Goal: Check status: Check status

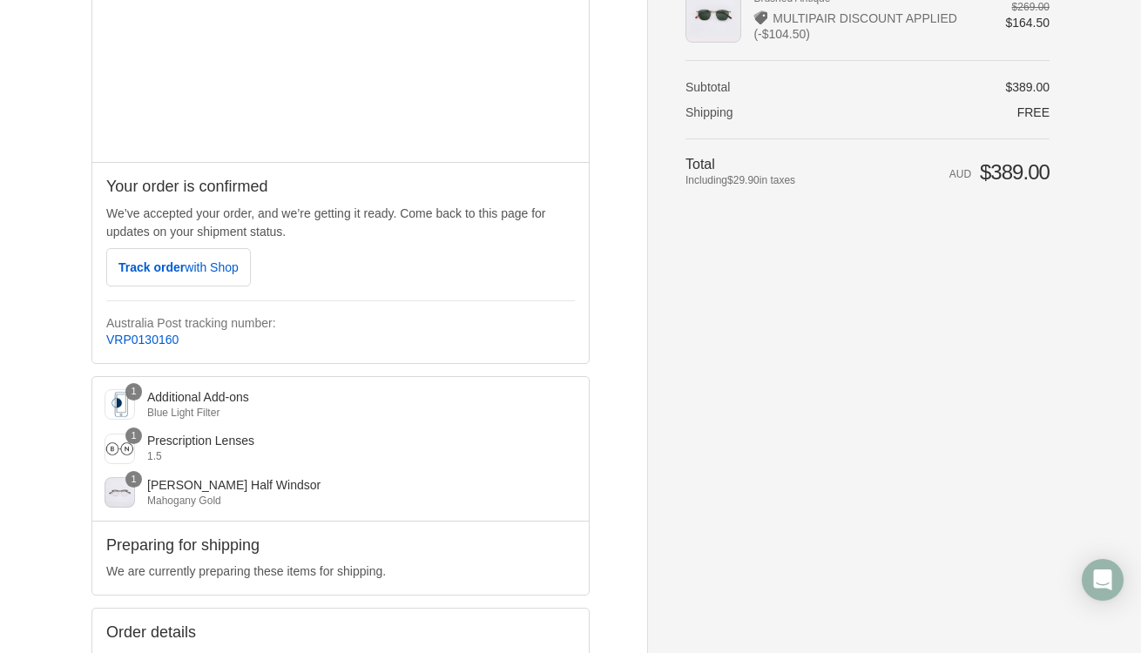
scroll to position [305, 0]
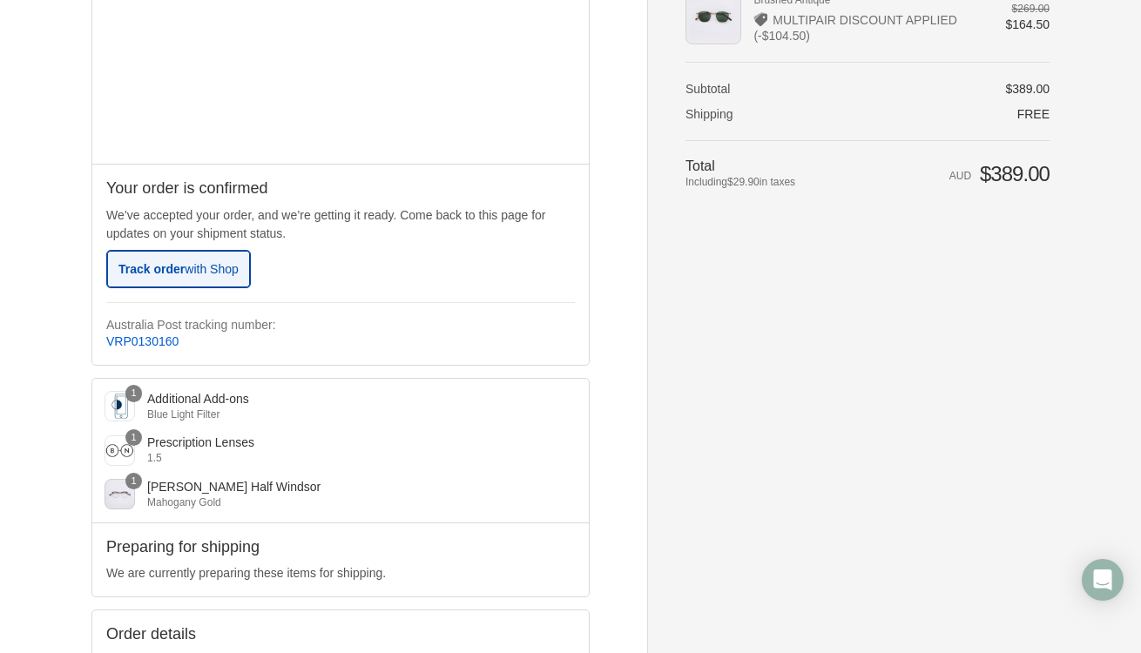
click at [169, 270] on span "Track order with Shop" at bounding box center [178, 269] width 120 height 14
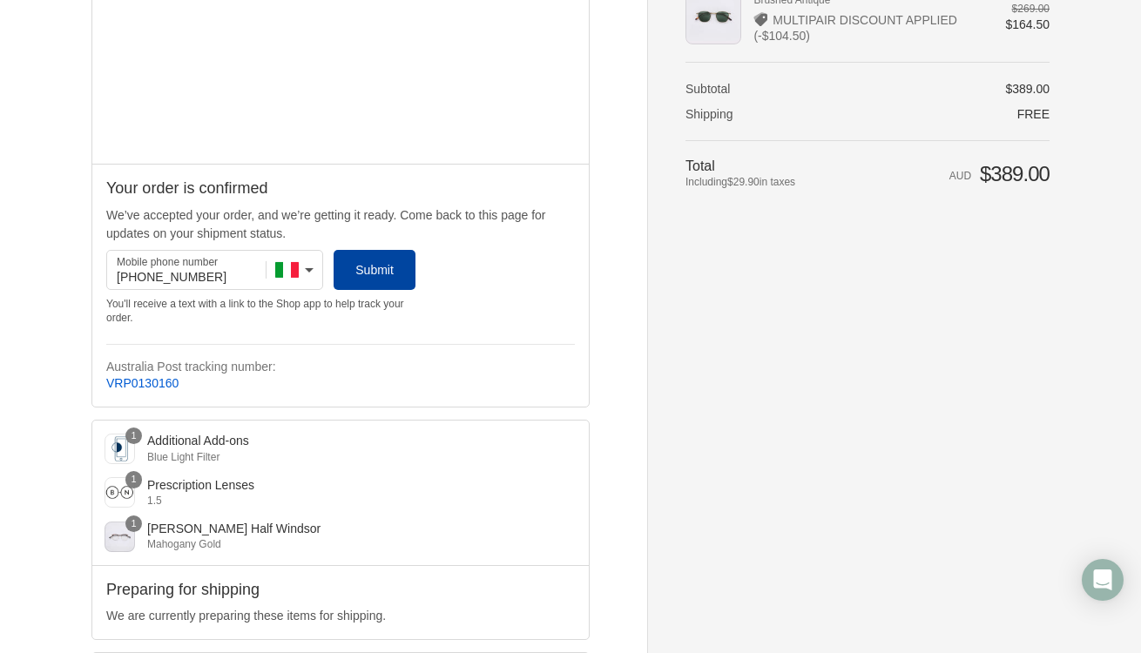
click at [383, 274] on span "Submit" at bounding box center [374, 270] width 38 height 14
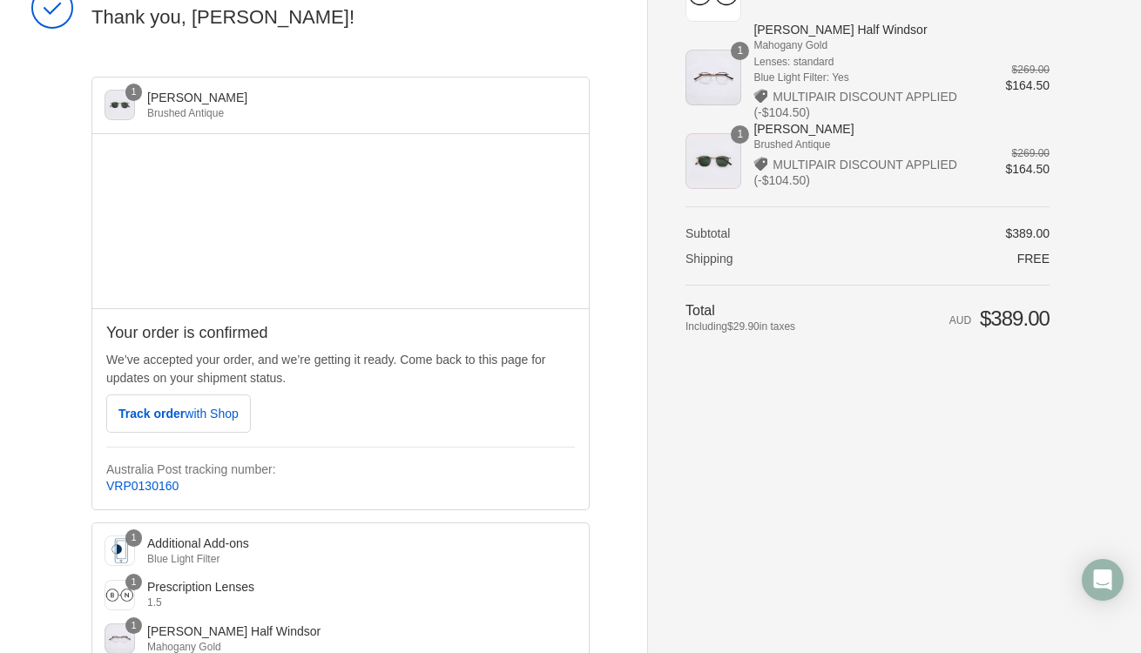
scroll to position [156, 0]
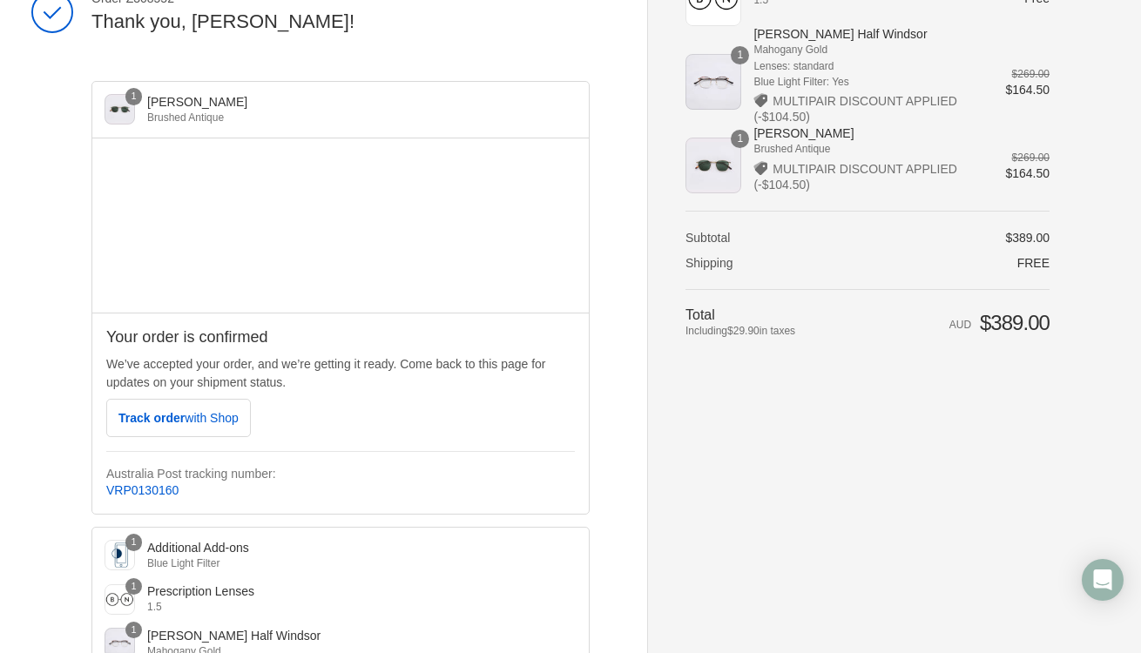
click at [121, 111] on div "1" at bounding box center [120, 109] width 30 height 30
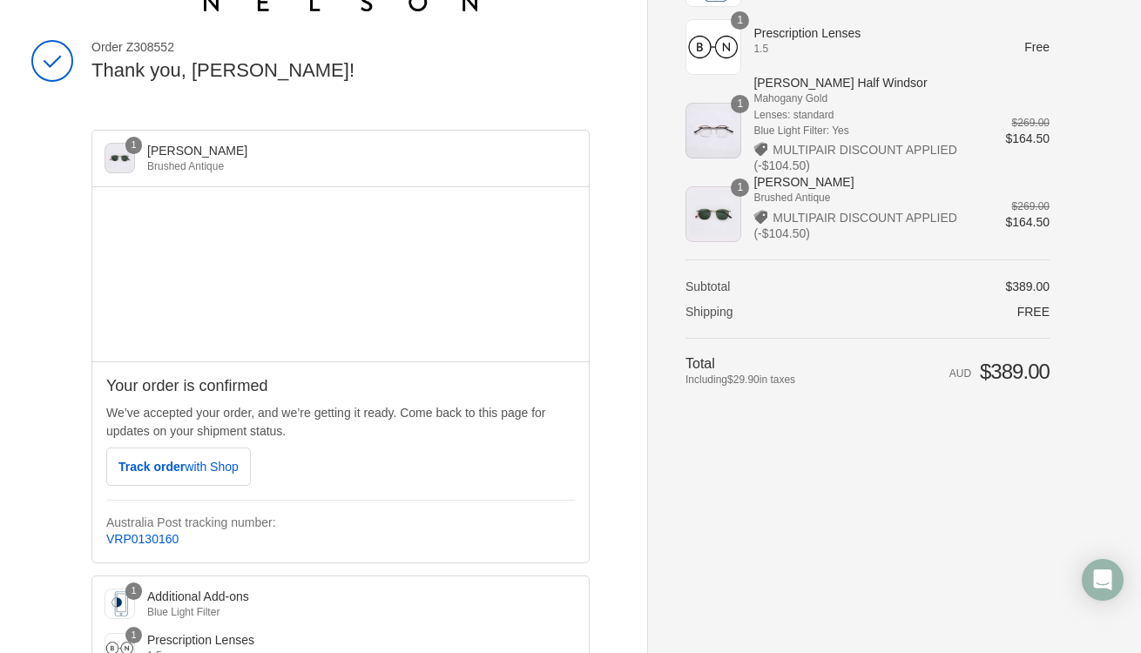
scroll to position [108, 0]
drag, startPoint x: 181, startPoint y: 537, endPoint x: 103, endPoint y: 536, distance: 78.4
click at [102, 536] on div "Your order is confirmed We’ve accepted your order, and we’re getting it ready. …" at bounding box center [340, 461] width 497 height 201
copy link "VRP0130160"
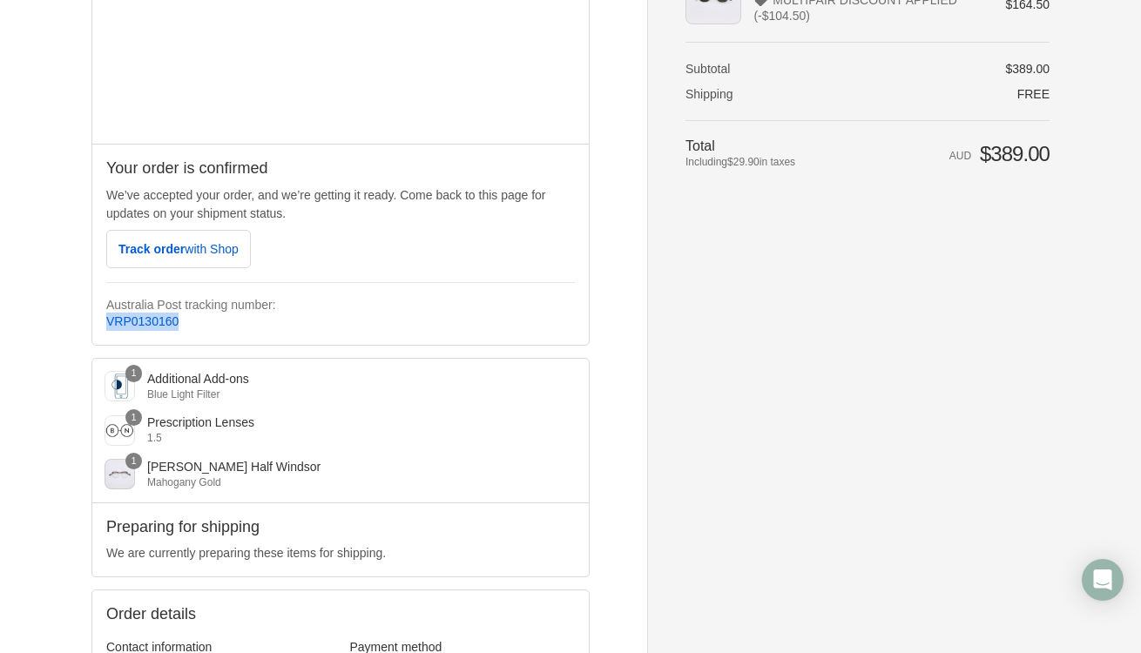
scroll to position [329, 0]
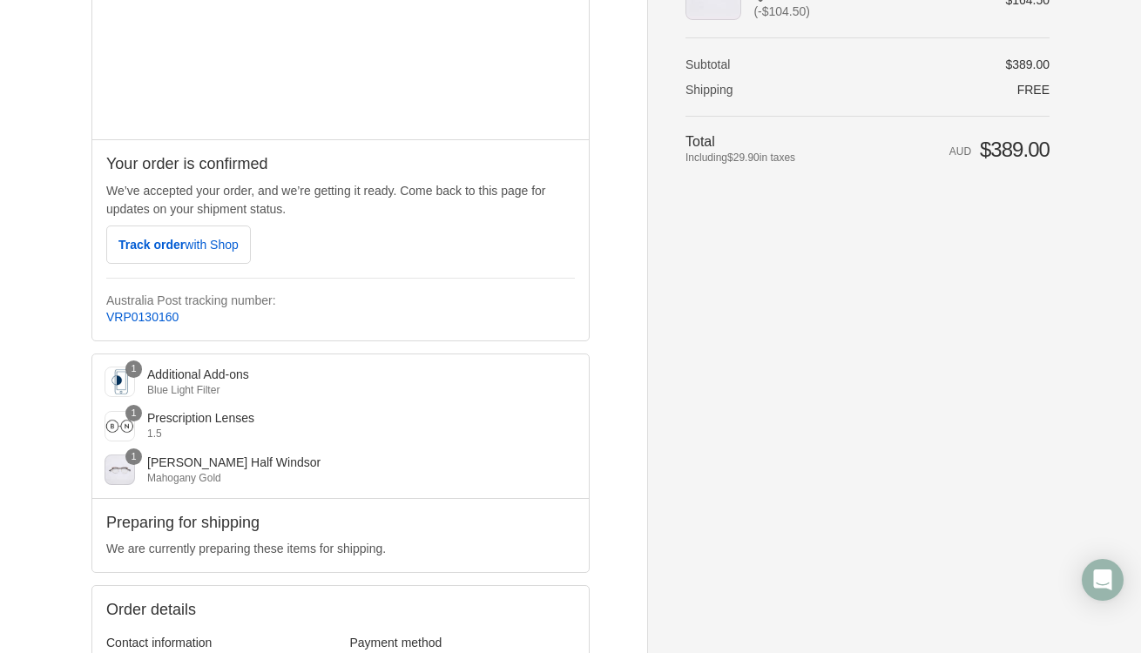
click at [359, 397] on div "Blue Light Filter" at bounding box center [348, 390] width 402 height 16
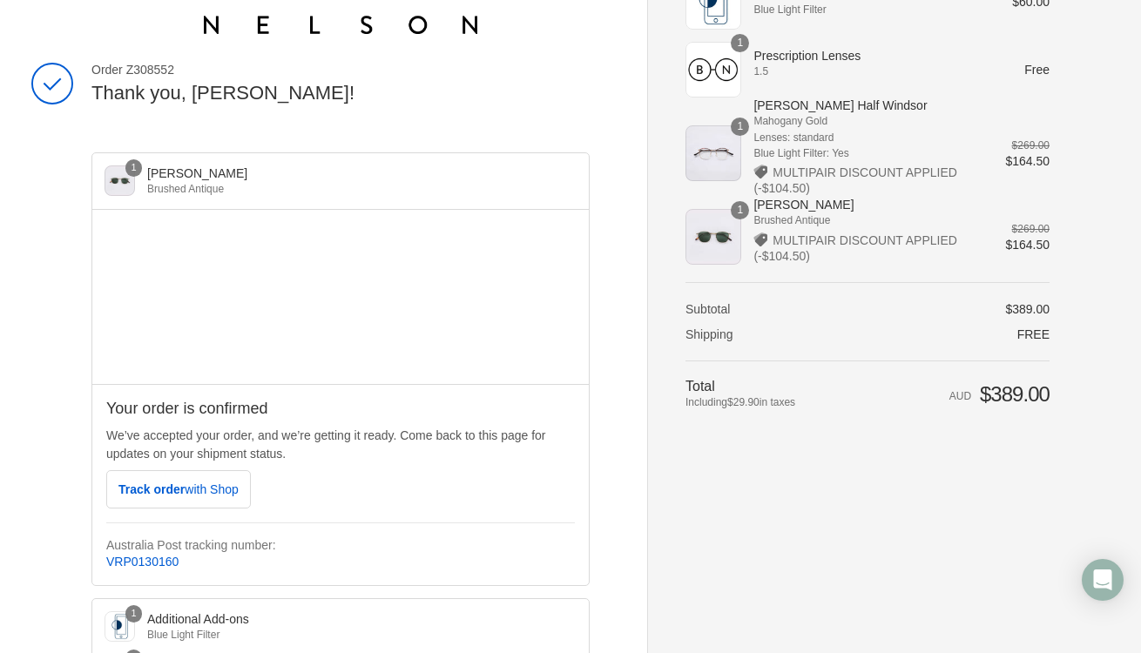
scroll to position [57, 0]
